Goal: Find specific page/section: Find specific page/section

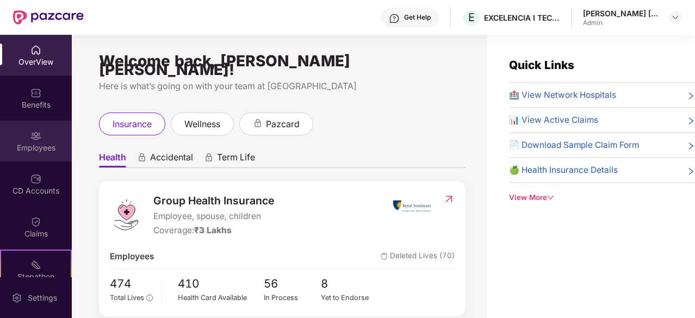
click at [33, 143] on div "Employees" at bounding box center [36, 148] width 72 height 11
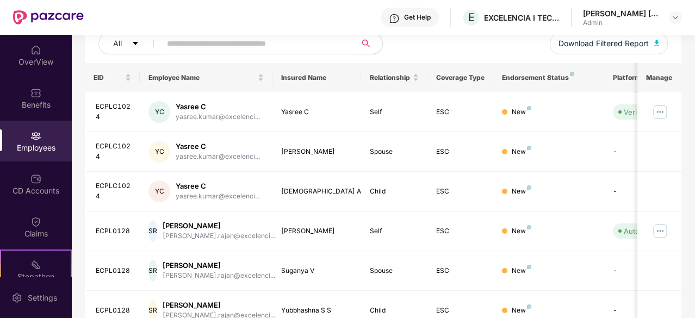
scroll to position [144, 0]
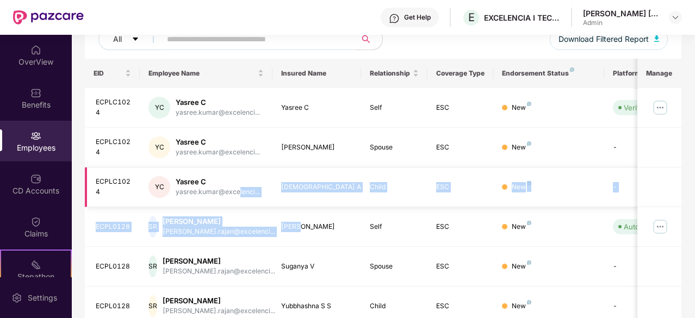
drag, startPoint x: 295, startPoint y: 212, endPoint x: 239, endPoint y: 205, distance: 55.9
click at [239, 205] on tbody "ECPLC1024 YC Yasree C yasree.kumar@excelenci... Yasree C Self ESC New Verified …" at bounding box center [438, 300] width 707 height 424
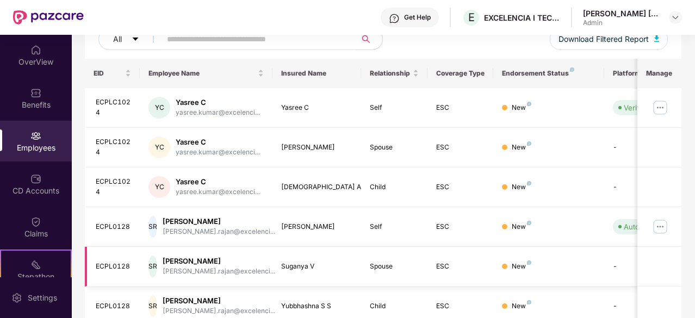
click at [671, 276] on td at bounding box center [660, 267] width 44 height 40
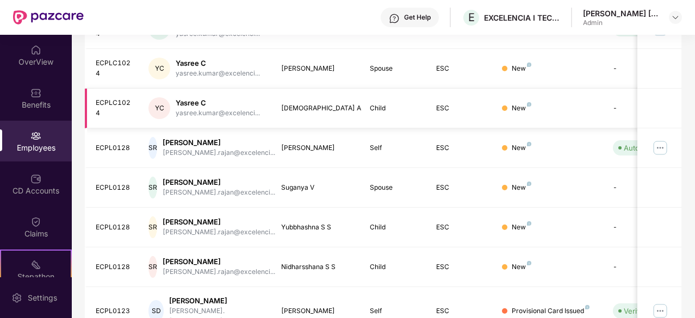
scroll to position [348, 0]
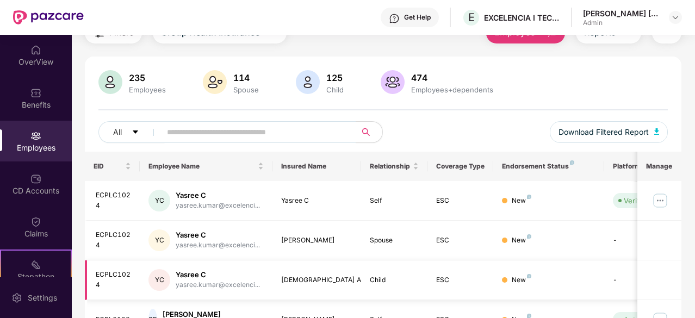
scroll to position [111, 0]
